Goal: Task Accomplishment & Management: Manage account settings

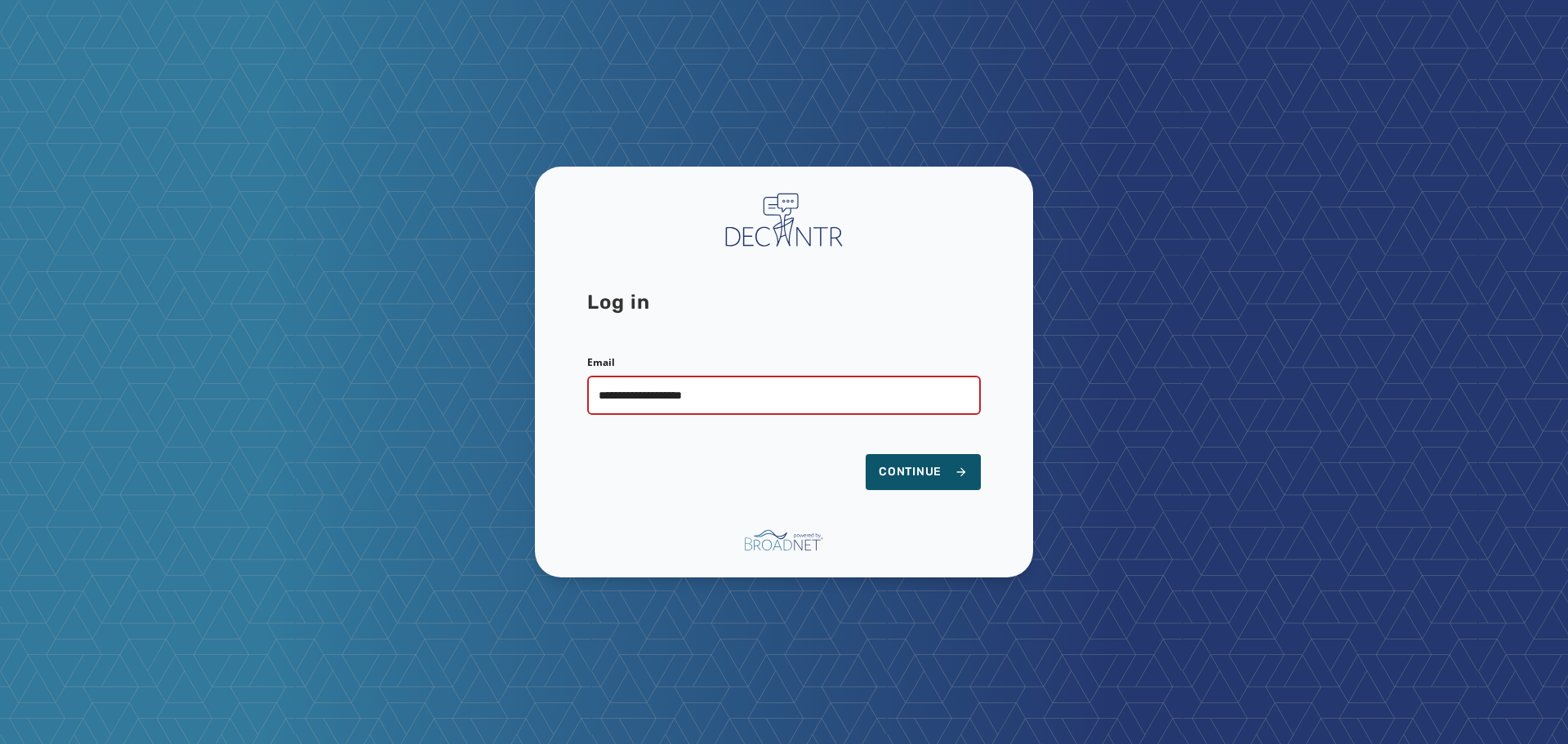
type input "**********"
click at [865, 454] on button "Continue" at bounding box center [923, 471] width 115 height 36
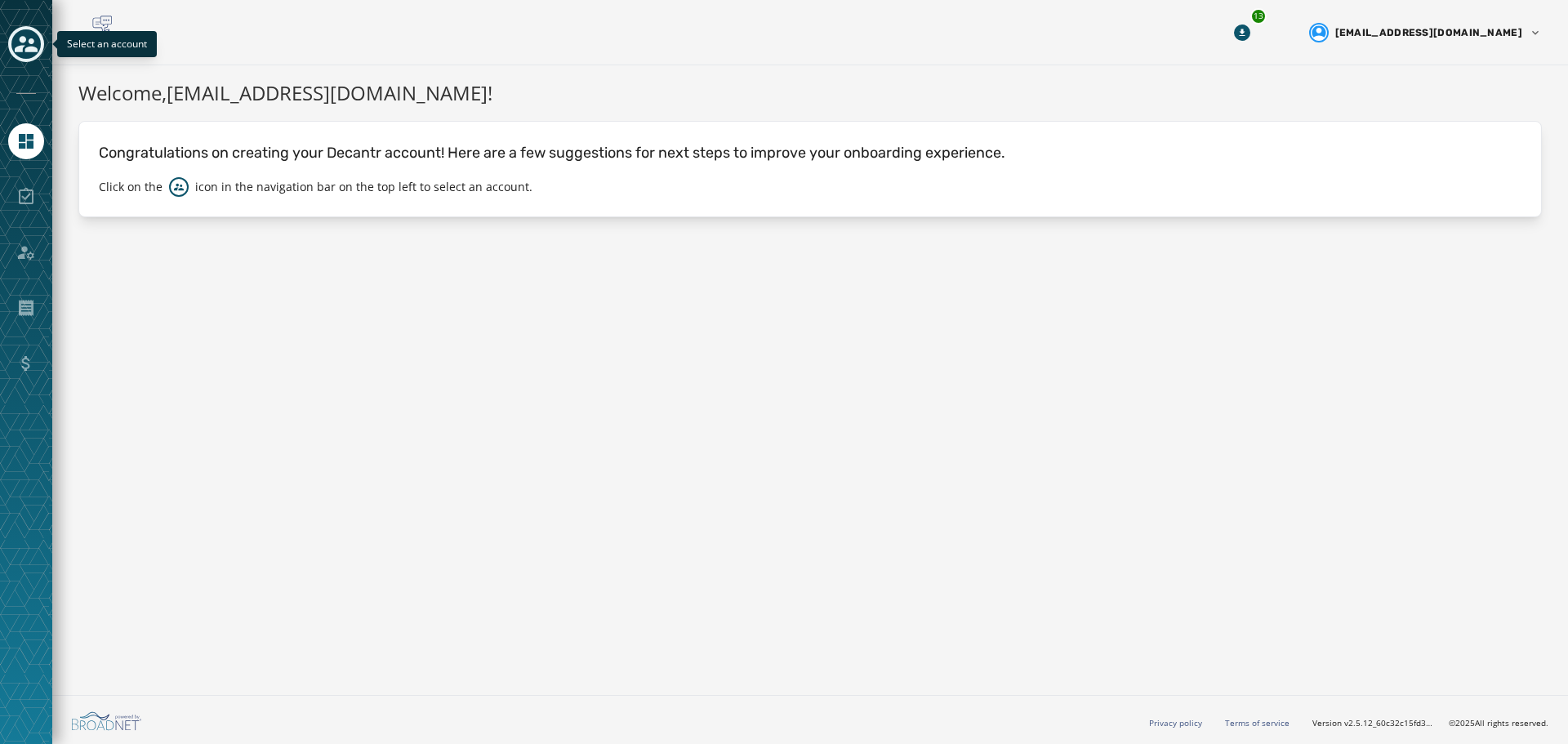
click at [29, 43] on icon "Toggle account select drawer" at bounding box center [26, 44] width 23 height 16
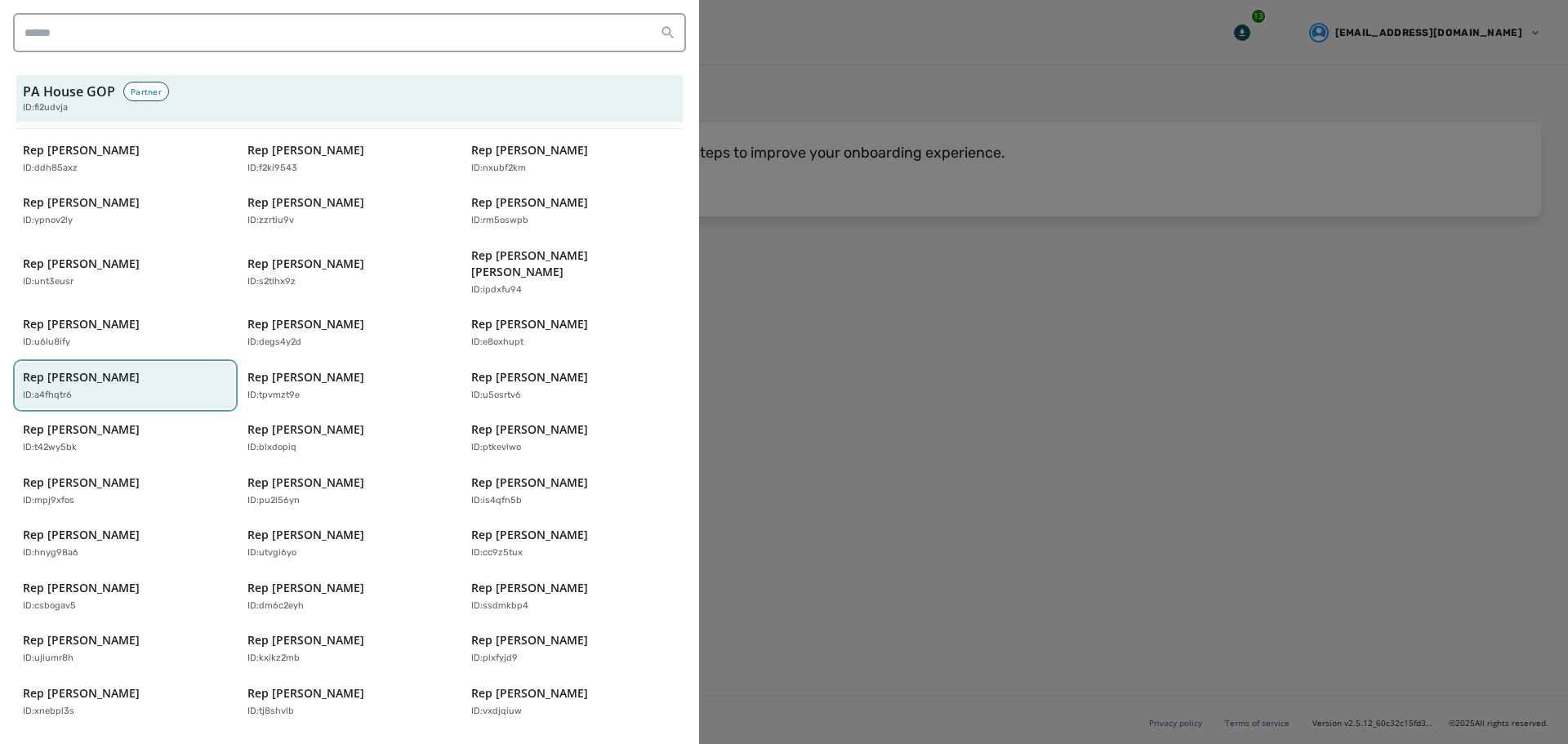
click at [61, 369] on p "Rep [PERSON_NAME]" at bounding box center [81, 377] width 117 height 16
